Goal: Task Accomplishment & Management: Manage account settings

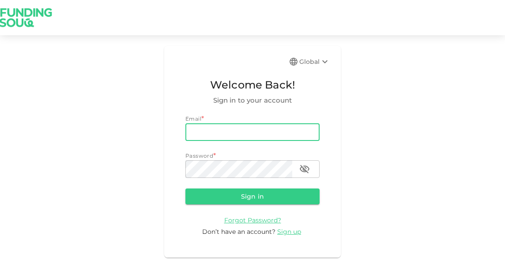
click at [250, 130] on input "email" at bounding box center [252, 133] width 134 height 18
type input "imenchero@hotmail.com"
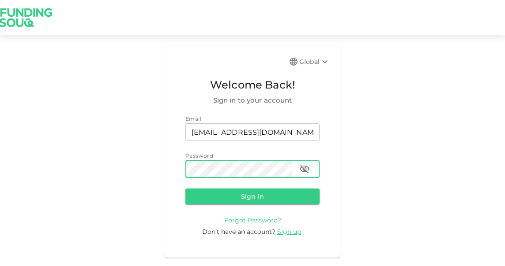
click at [176, 172] on div "Global Welcome Back! Sign in to your account Email email imenchero@hotmail.com …" at bounding box center [252, 152] width 176 height 212
click at [251, 197] on button "Sign in" at bounding box center [252, 197] width 134 height 16
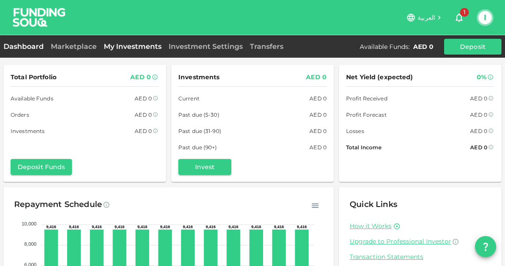
click at [146, 47] on link "My Investments" at bounding box center [132, 46] width 65 height 8
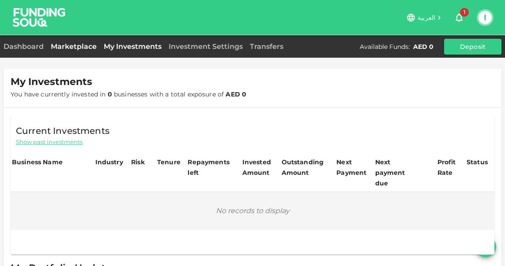
click at [73, 48] on link "Marketplace" at bounding box center [73, 46] width 53 height 8
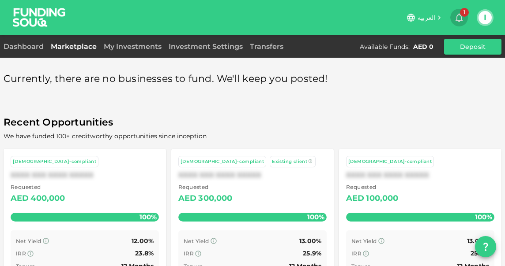
click at [457, 16] on icon "button" at bounding box center [458, 17] width 7 height 9
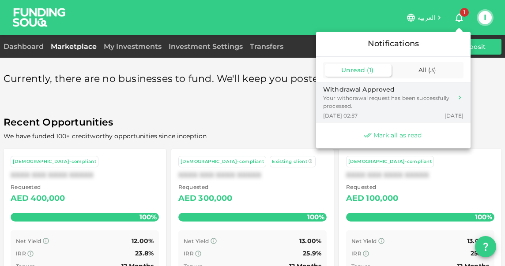
click at [371, 98] on div "Your withdrawal request has been successfully processed." at bounding box center [387, 102] width 129 height 16
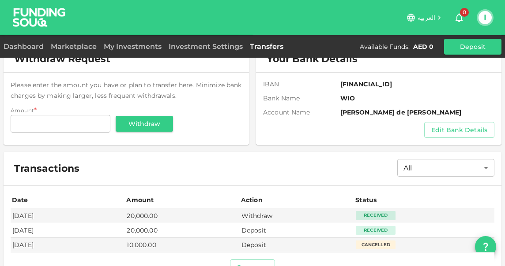
scroll to position [104, 0]
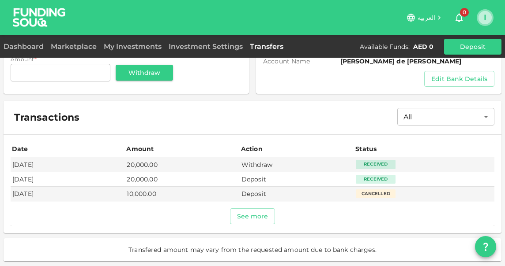
click at [485, 20] on button "I" at bounding box center [484, 17] width 13 height 13
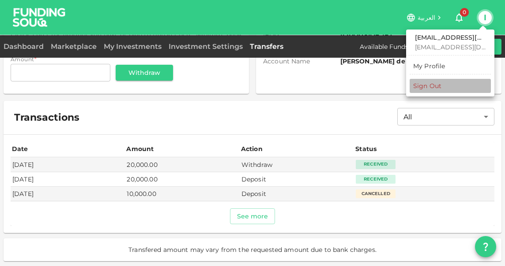
click at [437, 87] on div "Sign Out" at bounding box center [427, 86] width 28 height 9
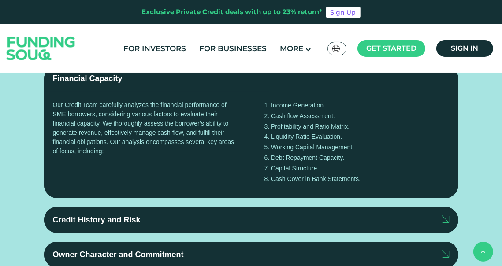
scroll to position [903, 0]
